Goal: Information Seeking & Learning: Compare options

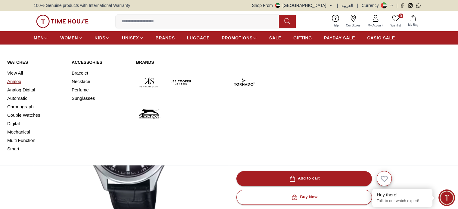
click at [17, 81] on link "Analog" at bounding box center [35, 81] width 57 height 8
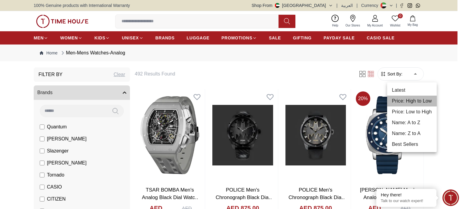
click at [408, 104] on li "Price: High to Low" at bounding box center [412, 101] width 50 height 11
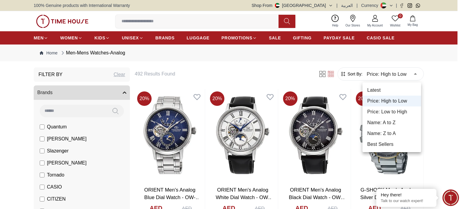
click at [387, 106] on li "Price: Low to High" at bounding box center [392, 111] width 59 height 11
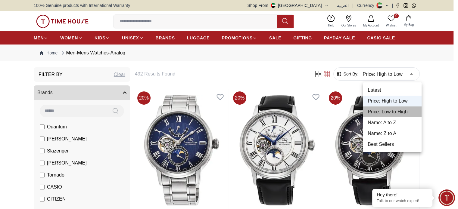
type input "*"
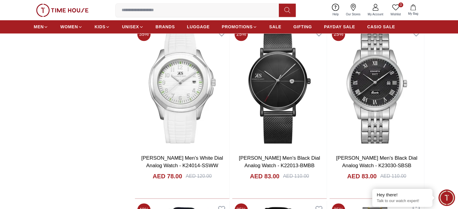
scroll to position [812, 0]
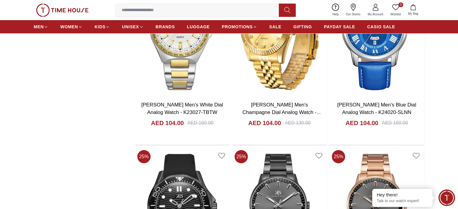
scroll to position [2226, 0]
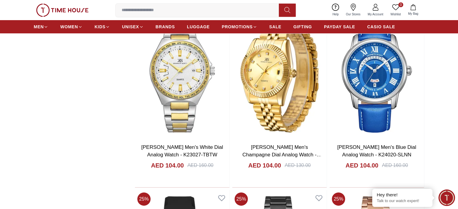
scroll to position [2166, 0]
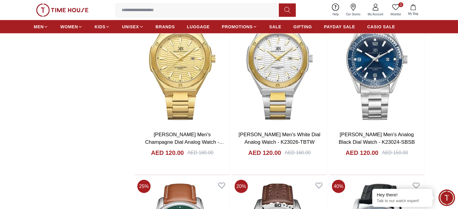
scroll to position [3821, 0]
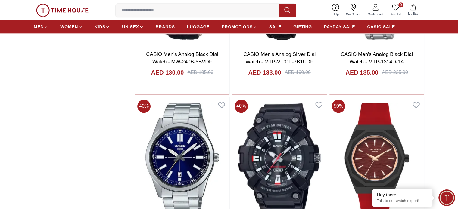
scroll to position [5265, 0]
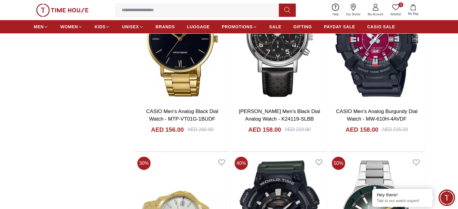
scroll to position [6829, 0]
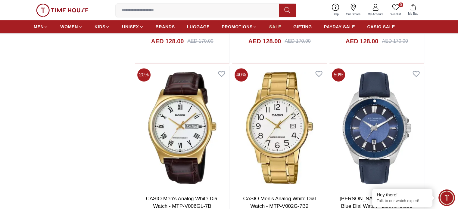
scroll to position [4934, 0]
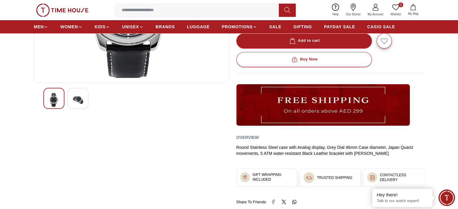
scroll to position [120, 0]
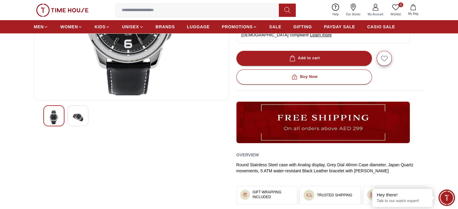
click at [73, 115] on img at bounding box center [78, 117] width 11 height 14
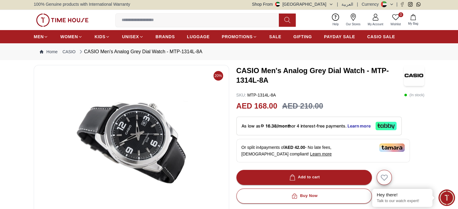
scroll to position [0, 0]
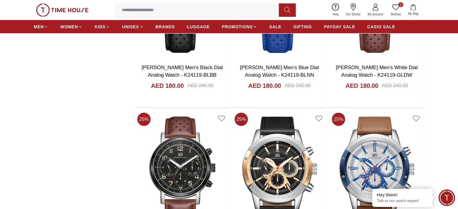
scroll to position [8226, 0]
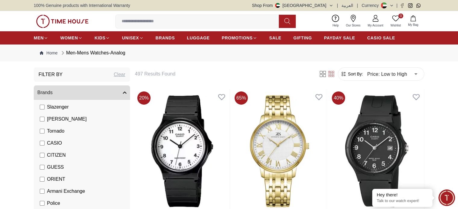
scroll to position [60, 0]
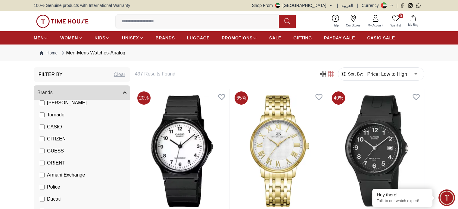
click at [46, 129] on label "CASIO" at bounding box center [51, 126] width 22 height 7
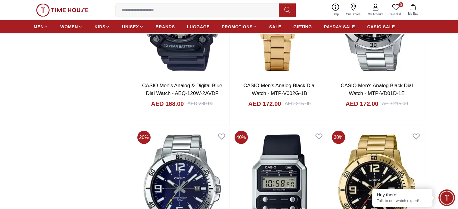
scroll to position [1414, 0]
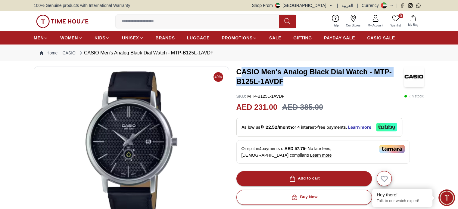
drag, startPoint x: 239, startPoint y: 70, endPoint x: 287, endPoint y: 87, distance: 51.7
click at [287, 87] on div "CASIO Men's Analog Black Dial Watch - MTP-B125L-1AVDF" at bounding box center [330, 76] width 188 height 21
click at [289, 87] on div "CASIO Men's Analog Black Dial Watch - MTP-B125L-1AVDF" at bounding box center [330, 76] width 188 height 21
drag, startPoint x: 283, startPoint y: 82, endPoint x: 237, endPoint y: 73, distance: 47.0
click at [237, 73] on h3 "CASIO Men's Analog Black Dial Watch - MTP-B125L-1AVDF" at bounding box center [319, 76] width 167 height 19
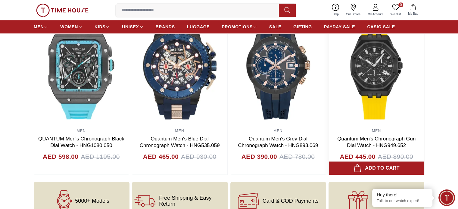
scroll to position [722, 0]
